Goal: Transaction & Acquisition: Obtain resource

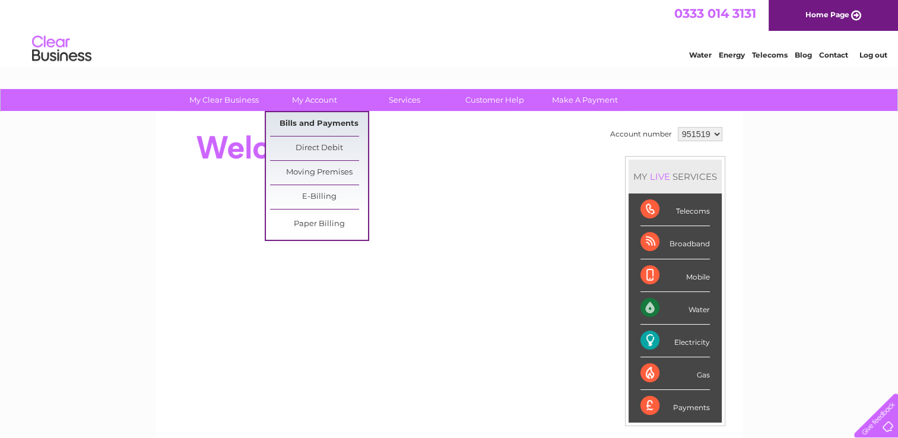
click at [334, 120] on link "Bills and Payments" at bounding box center [319, 124] width 98 height 24
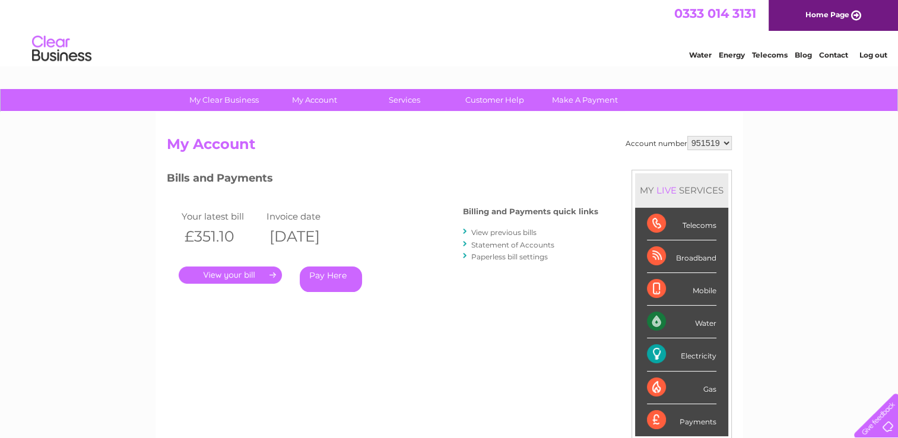
click at [244, 279] on link "." at bounding box center [230, 274] width 103 height 17
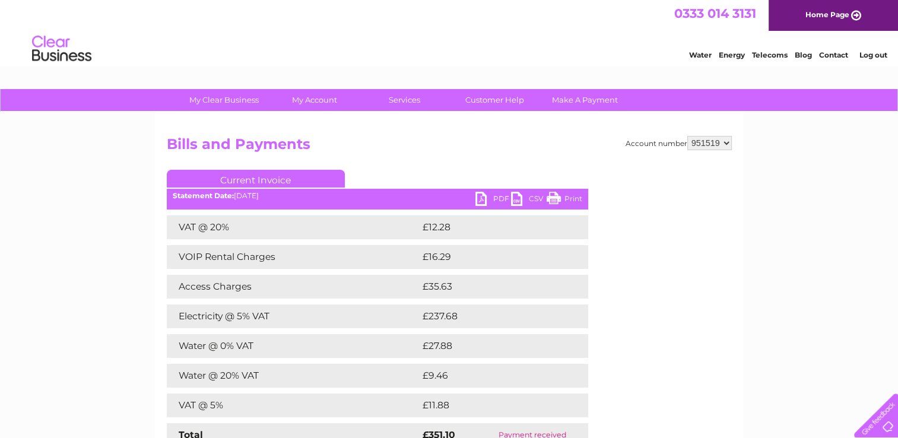
click at [493, 195] on link "PDF" at bounding box center [493, 200] width 36 height 17
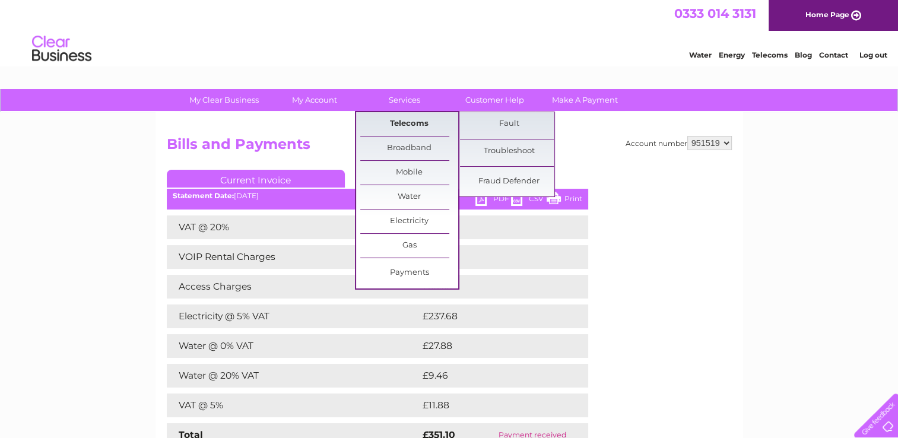
click at [413, 121] on link "Telecoms" at bounding box center [409, 124] width 98 height 24
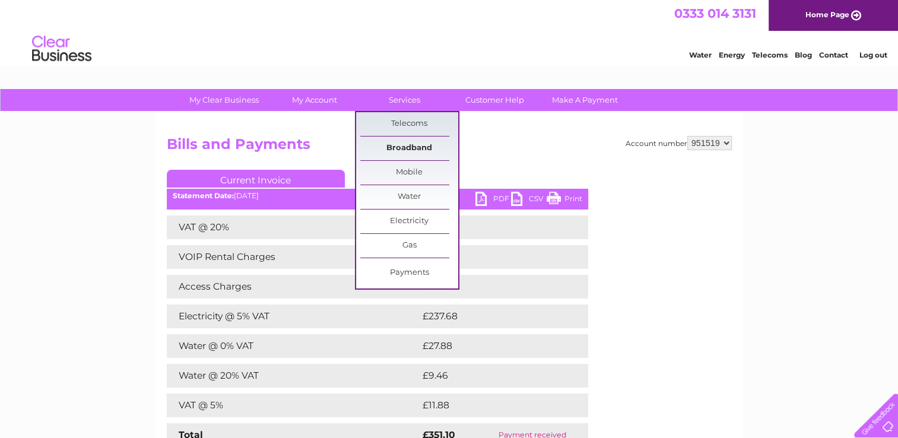
click at [408, 150] on link "Broadband" at bounding box center [409, 148] width 98 height 24
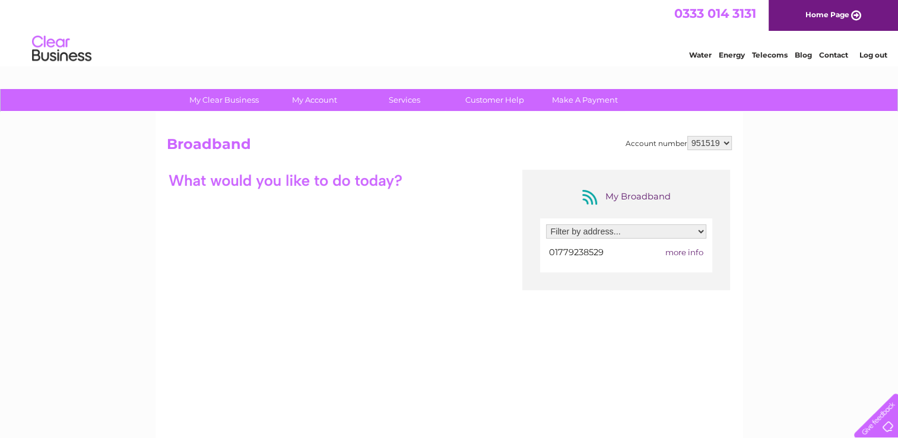
drag, startPoint x: 0, startPoint y: 0, endPoint x: 222, endPoint y: 359, distance: 422.7
click at [222, 359] on div "My Broadband Filter by address... 26 Seagate, Peterhead, Aberdeenshire, AB42 1J…" at bounding box center [449, 285] width 565 height 231
click at [299, 179] on div at bounding box center [285, 180] width 237 height 21
click at [682, 253] on span "more info" at bounding box center [684, 251] width 38 height 9
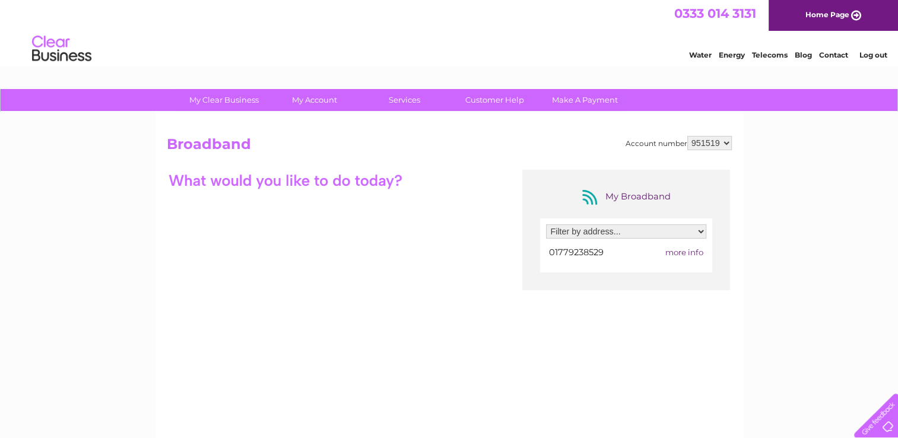
click at [307, 178] on div at bounding box center [285, 180] width 237 height 21
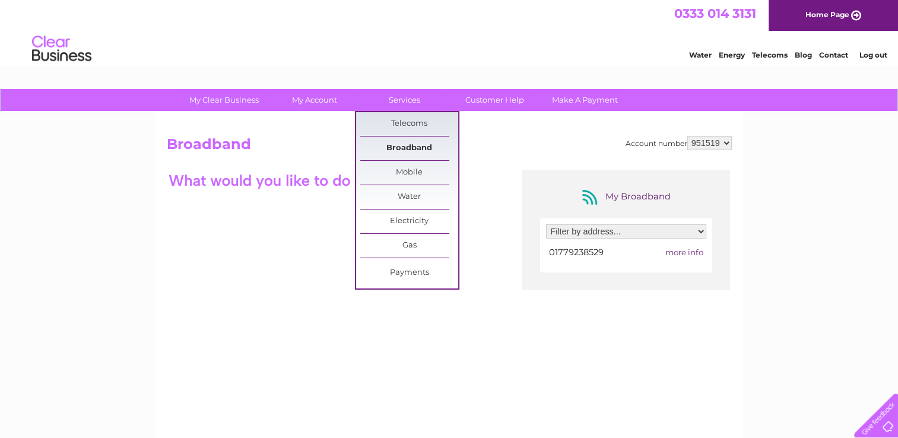
click at [438, 141] on link "Broadband" at bounding box center [409, 148] width 98 height 24
click at [415, 145] on link "Broadband" at bounding box center [409, 148] width 98 height 24
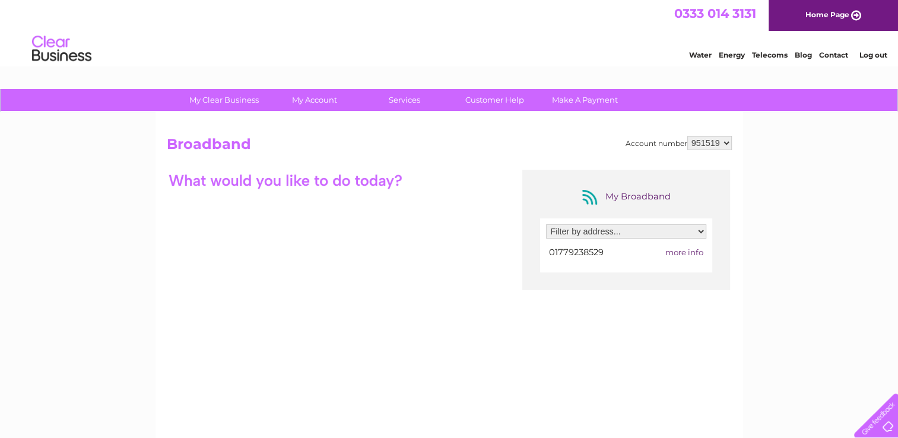
click at [685, 253] on span "more info" at bounding box center [684, 251] width 38 height 9
click at [892, 132] on div "My Clear Business Login Details My Details My Preferences Link Account My Accou…" at bounding box center [449, 385] width 898 height 592
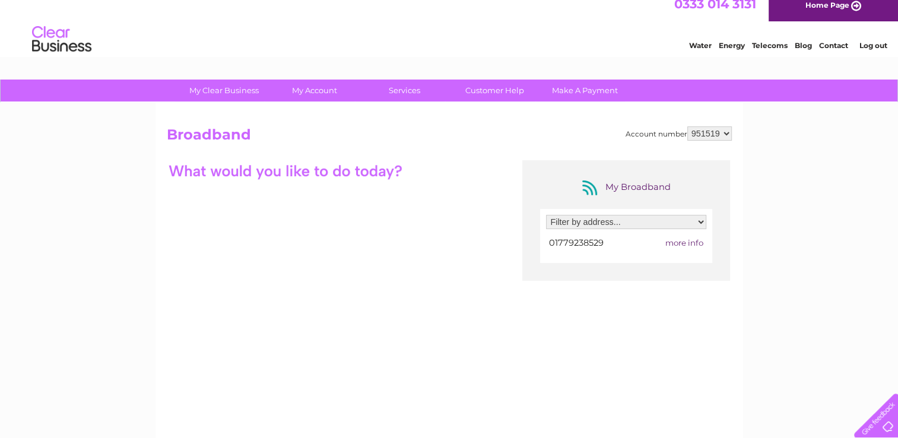
scroll to position [8, 0]
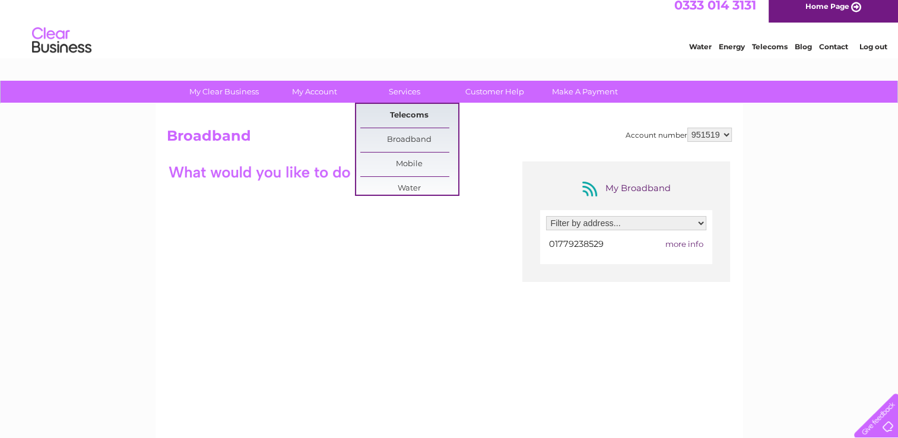
click at [415, 117] on link "Telecoms" at bounding box center [409, 116] width 98 height 24
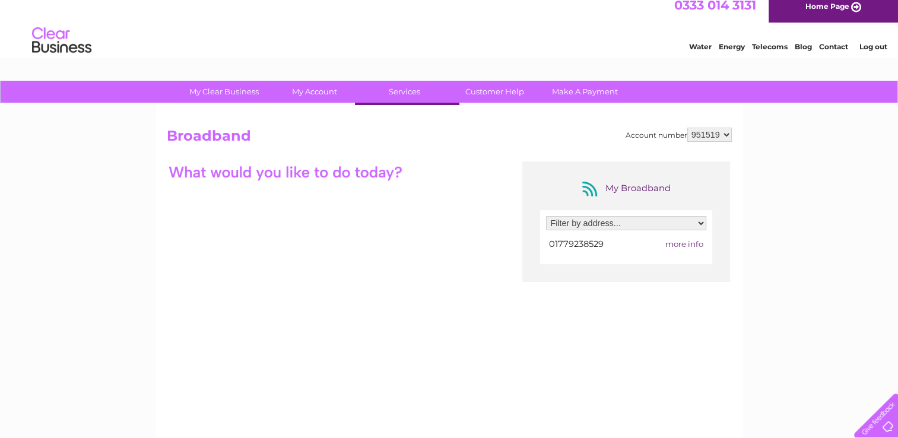
click at [414, 122] on link "Telecoms" at bounding box center [409, 116] width 98 height 24
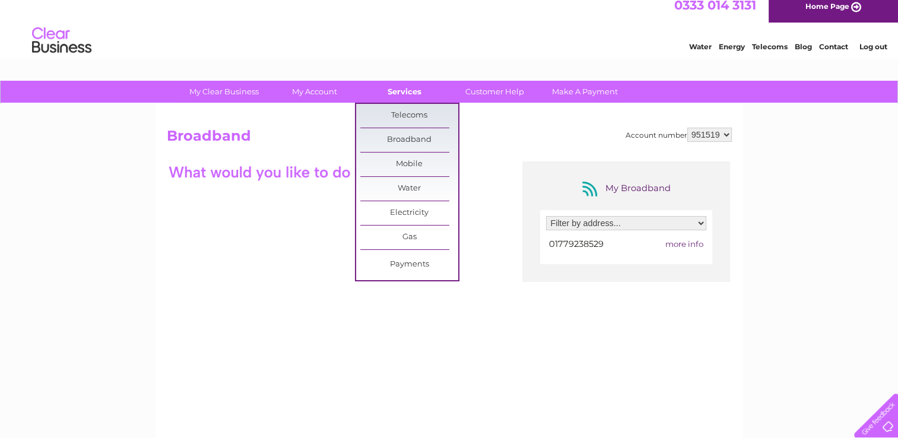
click at [408, 91] on link "Services" at bounding box center [404, 92] width 98 height 22
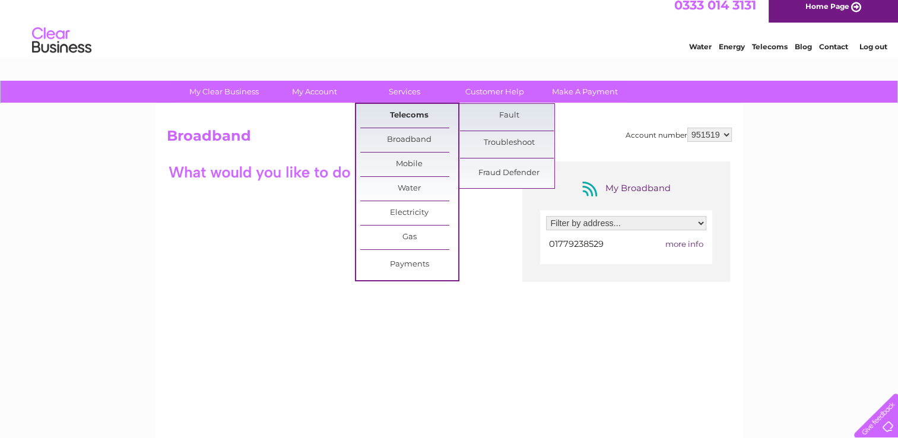
click at [413, 114] on link "Telecoms" at bounding box center [409, 116] width 98 height 24
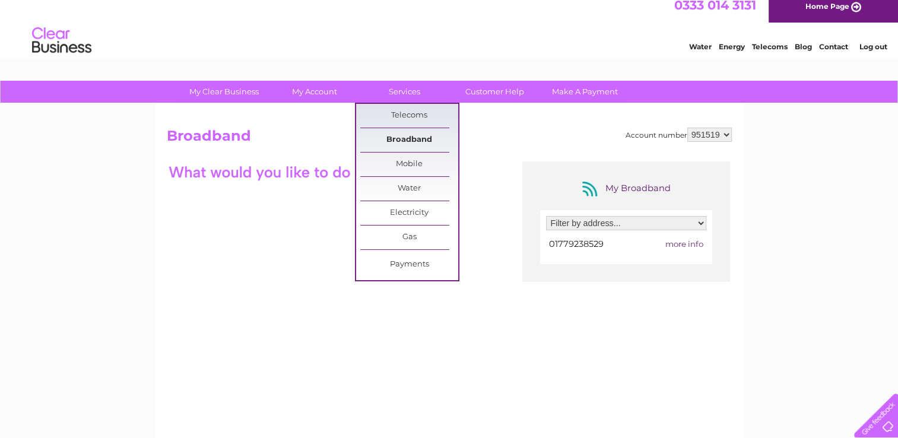
click at [431, 136] on link "Broadband" at bounding box center [409, 140] width 98 height 24
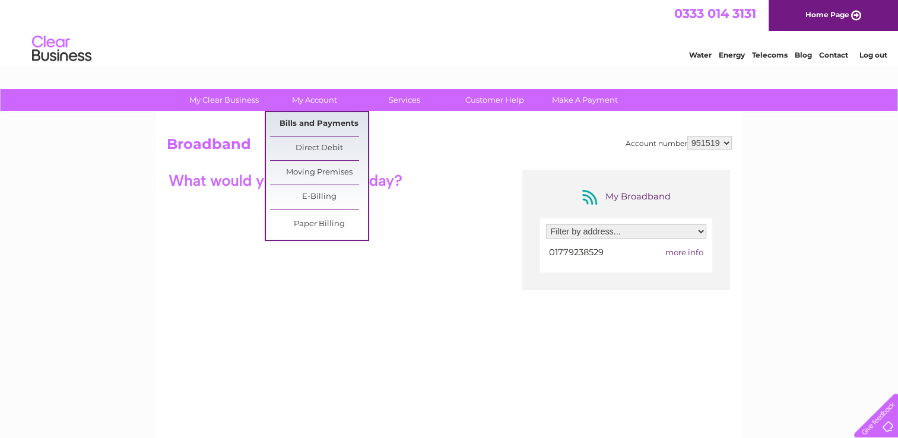
click at [320, 120] on link "Bills and Payments" at bounding box center [319, 124] width 98 height 24
click at [308, 115] on link "Bills and Payments" at bounding box center [319, 124] width 98 height 24
click at [333, 122] on link "Bills and Payments" at bounding box center [319, 124] width 98 height 24
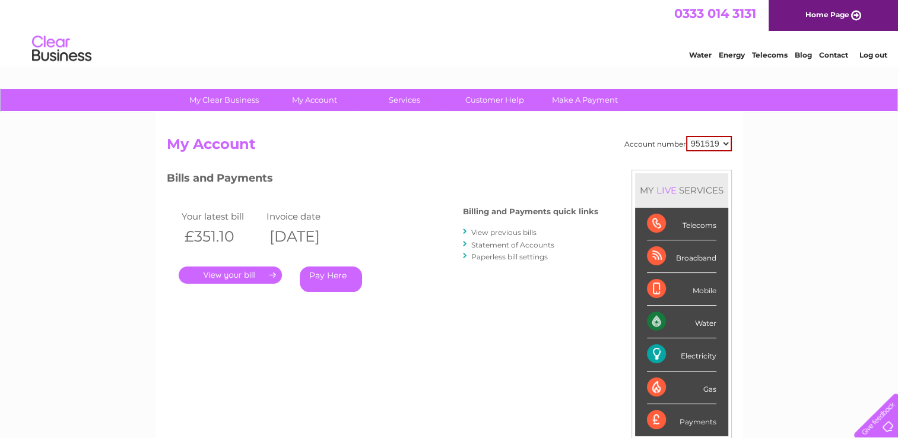
click at [256, 265] on div ". Pay Here" at bounding box center [297, 258] width 237 height 18
click at [489, 231] on link "View previous bills" at bounding box center [503, 232] width 65 height 9
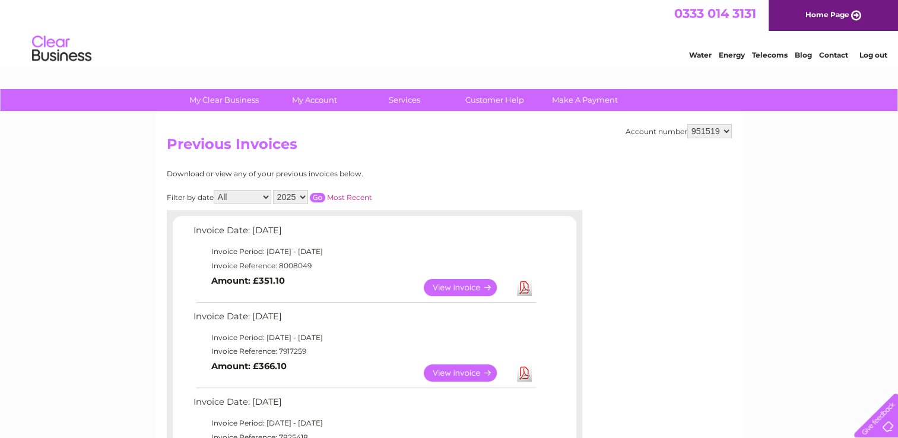
click at [527, 374] on link "Download" at bounding box center [524, 372] width 15 height 17
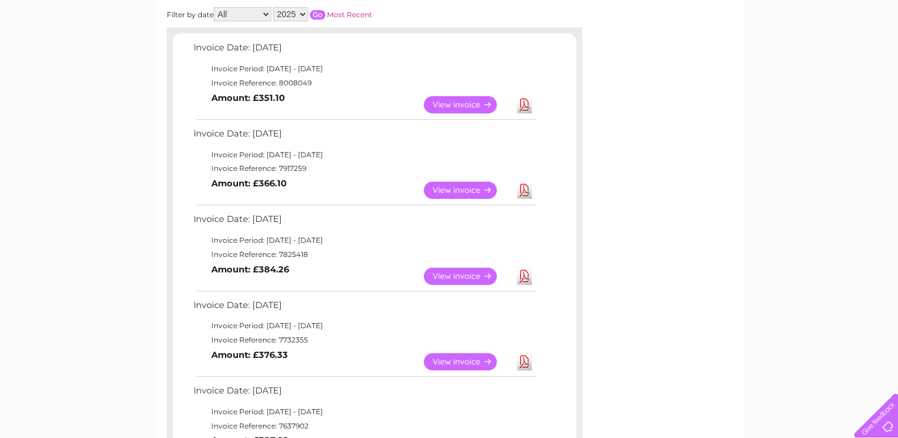
scroll to position [185, 0]
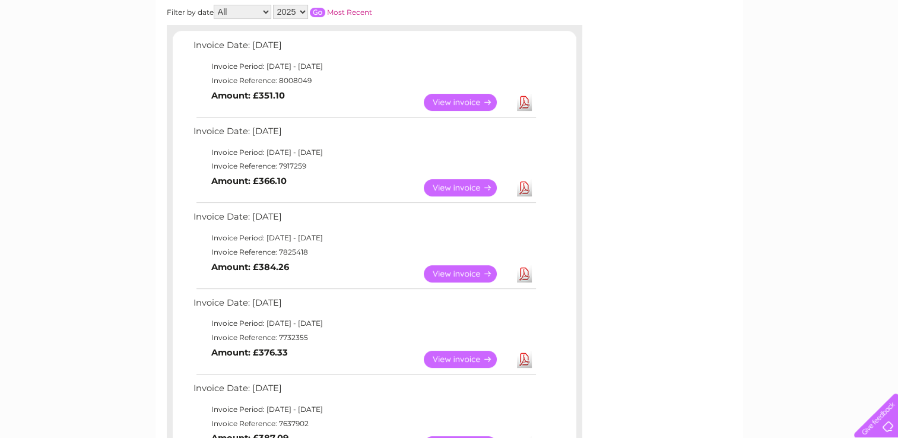
click at [520, 191] on link "Download" at bounding box center [524, 187] width 15 height 17
click at [470, 186] on link "View" at bounding box center [467, 187] width 87 height 17
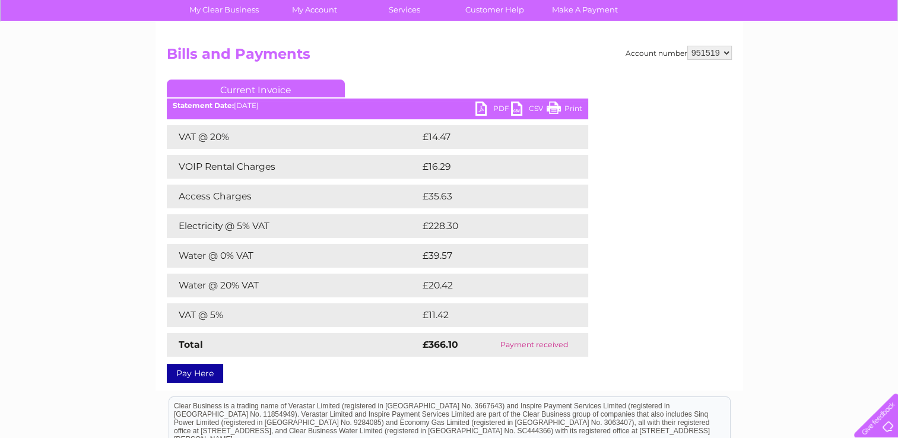
scroll to position [90, 0]
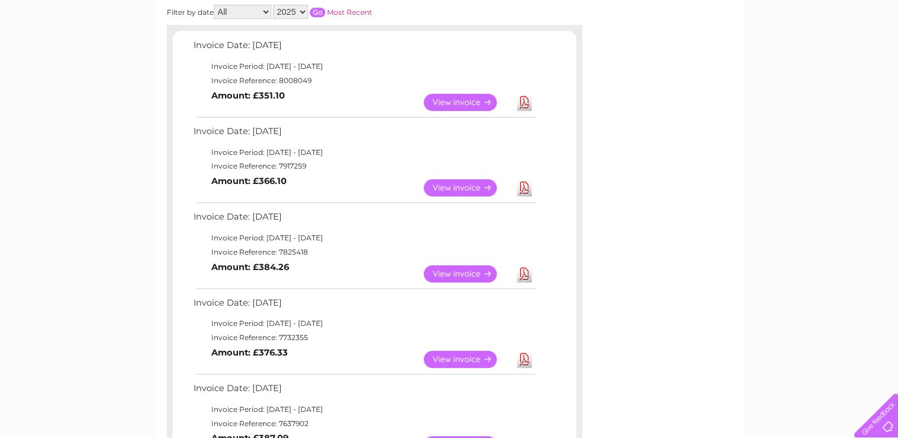
click at [450, 359] on link "View" at bounding box center [467, 359] width 87 height 17
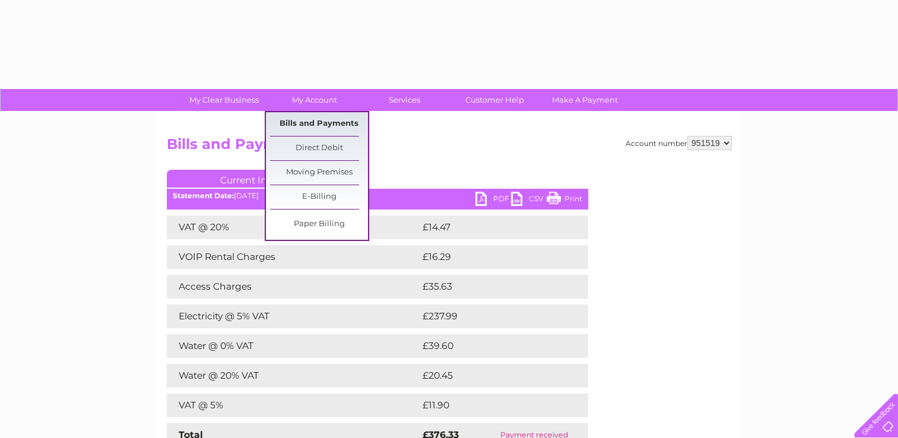
click at [356, 118] on link "Bills and Payments" at bounding box center [319, 124] width 98 height 24
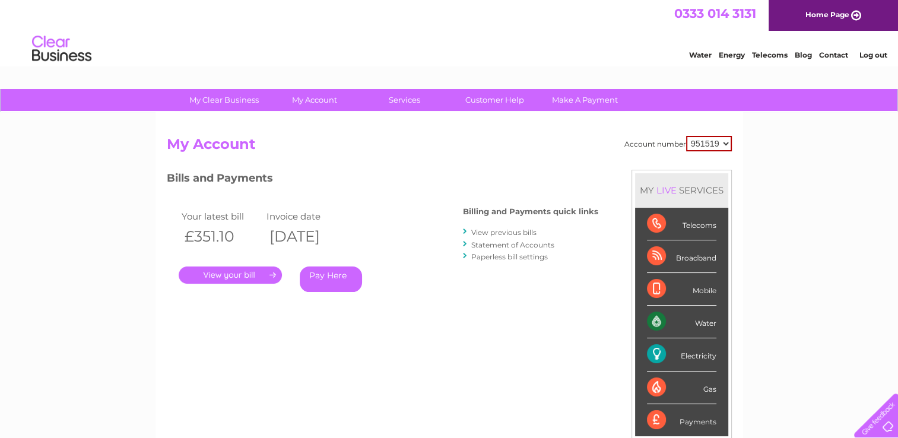
click at [525, 230] on link "View previous bills" at bounding box center [503, 232] width 65 height 9
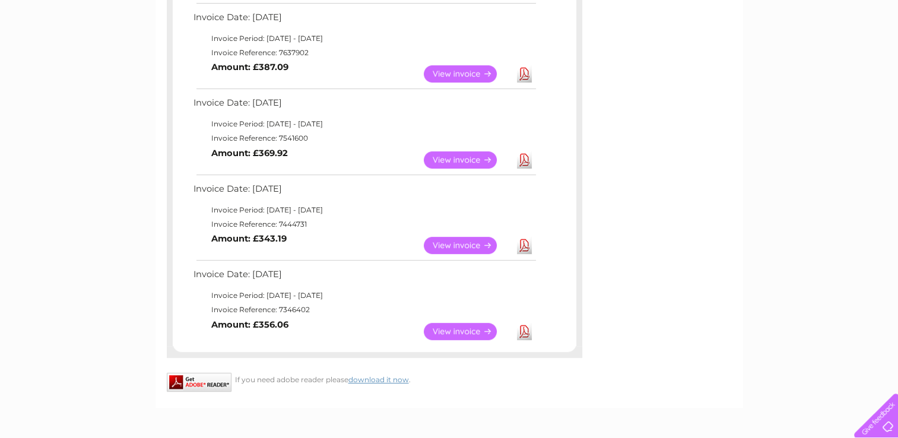
scroll to position [558, 0]
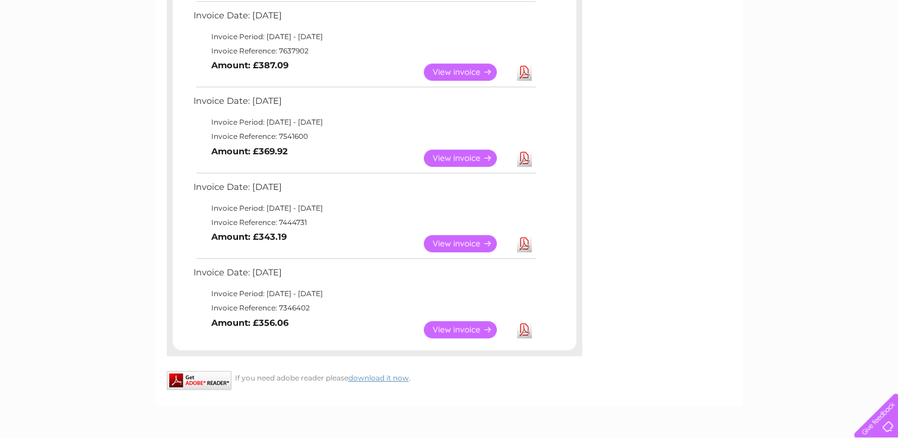
click at [457, 333] on link "View" at bounding box center [467, 329] width 87 height 17
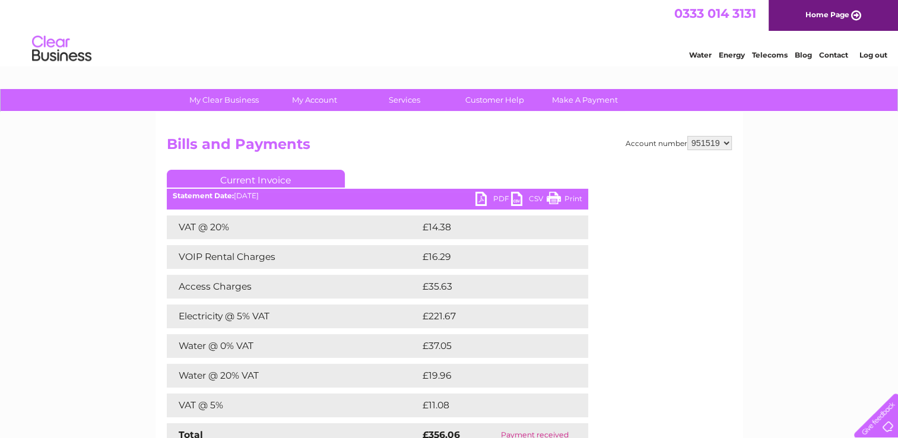
click at [868, 56] on link "Log out" at bounding box center [872, 54] width 28 height 9
